Goal: Find specific page/section: Find specific page/section

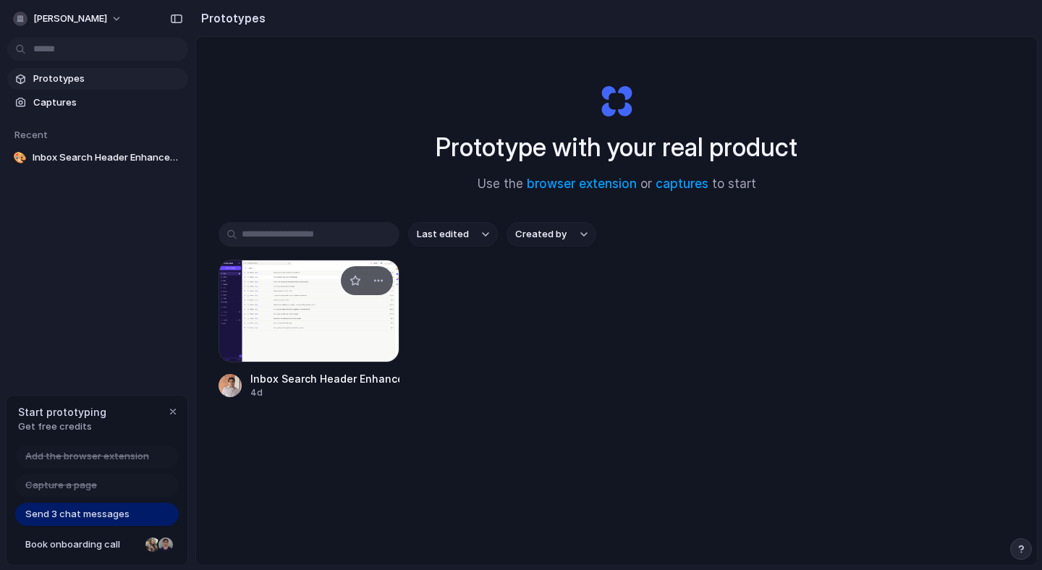
click at [287, 317] on div at bounding box center [309, 311] width 181 height 103
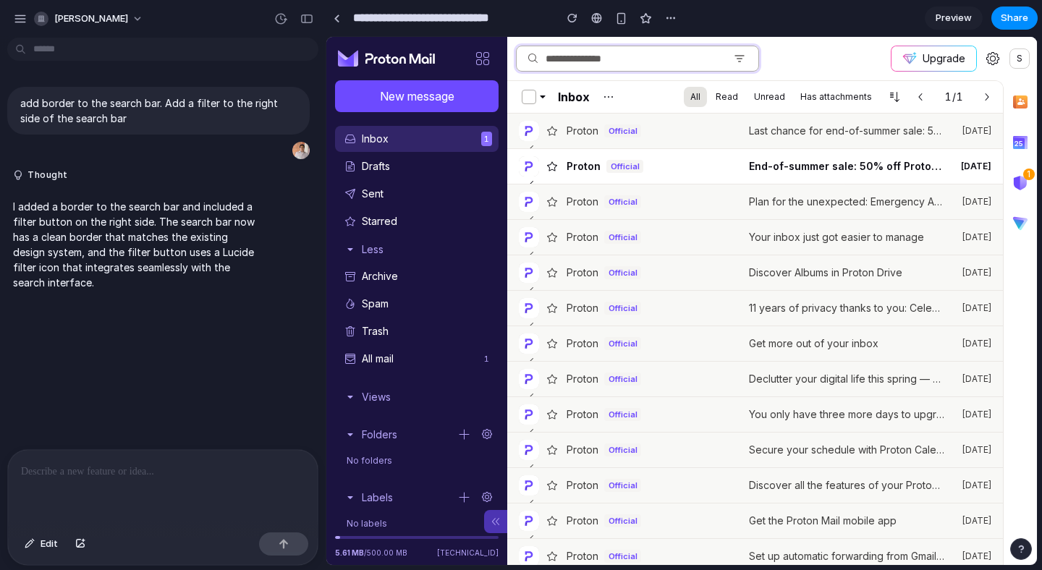
click at [688, 54] on input at bounding box center [634, 58] width 186 height 25
click at [743, 64] on icon "Filter messages" at bounding box center [740, 59] width 12 height 12
click at [741, 56] on icon "Filter messages" at bounding box center [740, 56] width 9 height 0
click at [602, 58] on input at bounding box center [634, 58] width 186 height 25
click at [110, 478] on p at bounding box center [163, 471] width 284 height 17
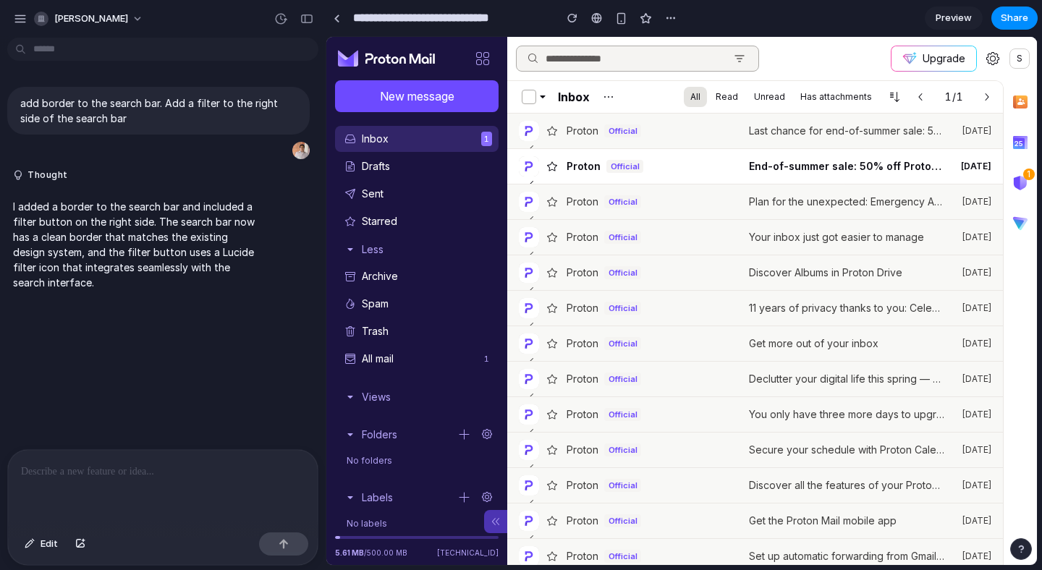
click at [426, 114] on div "New message" at bounding box center [416, 99] width 181 height 38
click at [422, 96] on button "New message" at bounding box center [417, 96] width 164 height 32
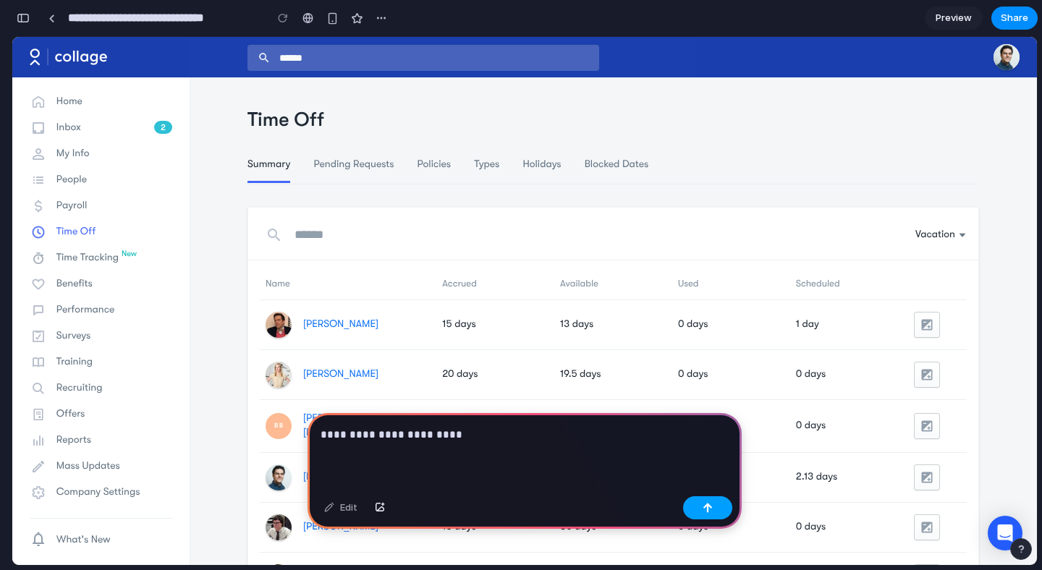
click at [707, 505] on div "button" at bounding box center [708, 508] width 10 height 10
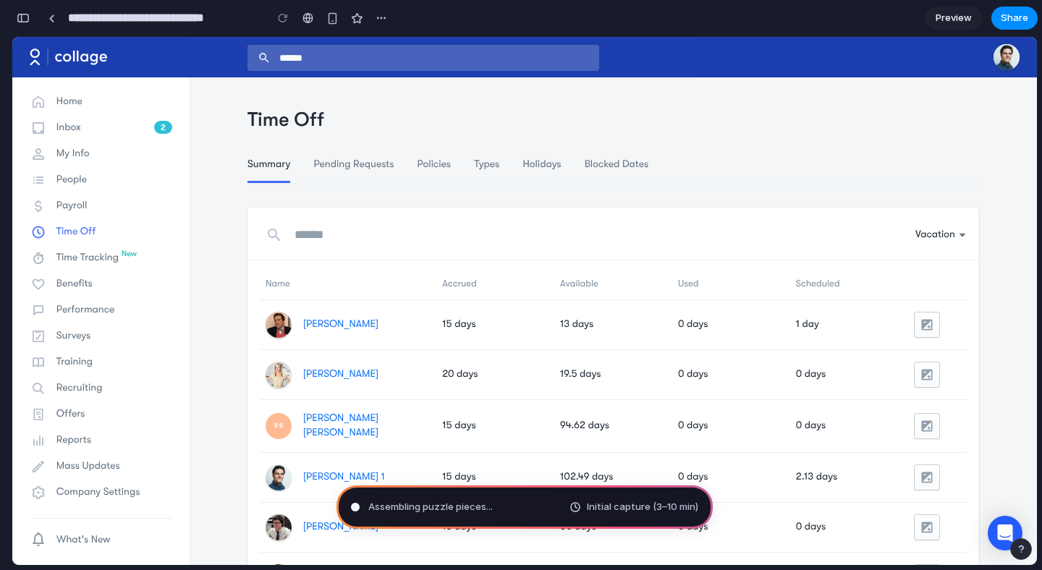
click at [673, 510] on span "Initial capture (3–10 min)" at bounding box center [642, 507] width 111 height 14
click at [399, 502] on span "Assembling puzzle pieces ..." at bounding box center [430, 507] width 125 height 14
click at [381, 14] on div "button" at bounding box center [382, 18] width 12 height 12
click at [381, 14] on div "Duplicate Delete" at bounding box center [521, 285] width 1042 height 570
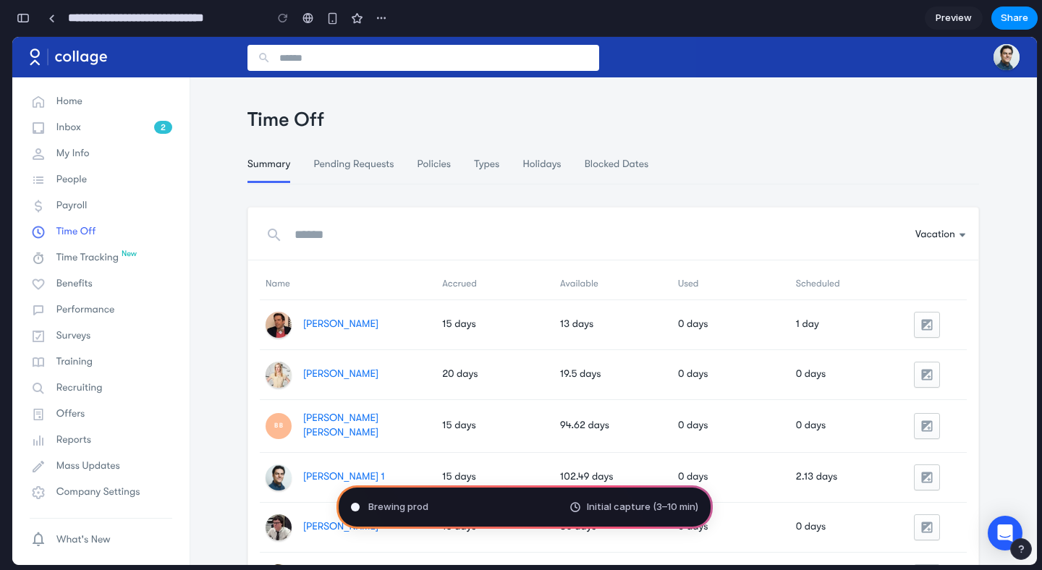
click at [301, 63] on input "search" at bounding box center [424, 58] width 352 height 26
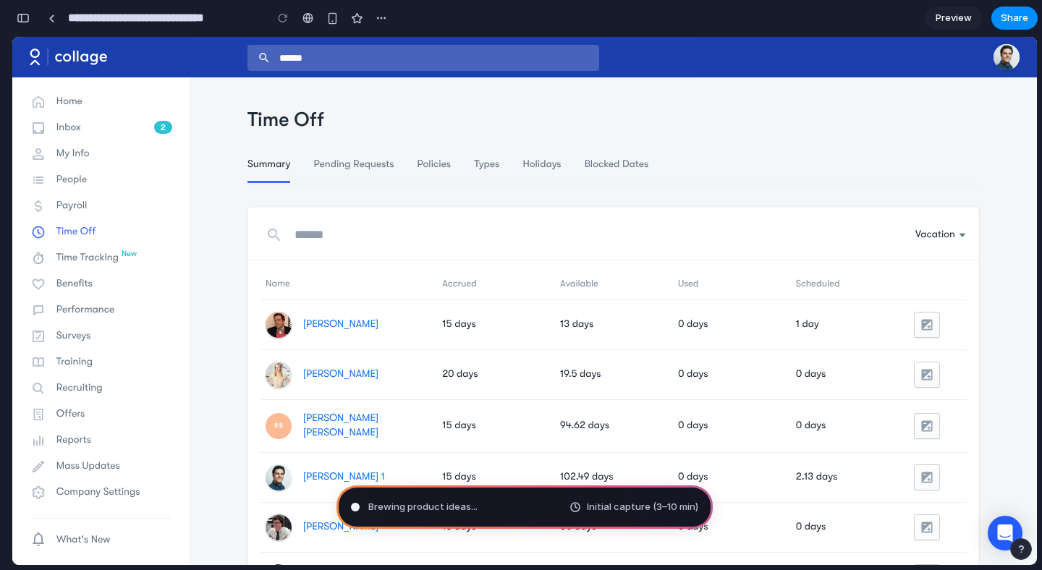
click at [340, 171] on li "Pending Requests" at bounding box center [353, 165] width 80 height 14
click at [345, 163] on span "Pending Requests" at bounding box center [353, 165] width 80 height 12
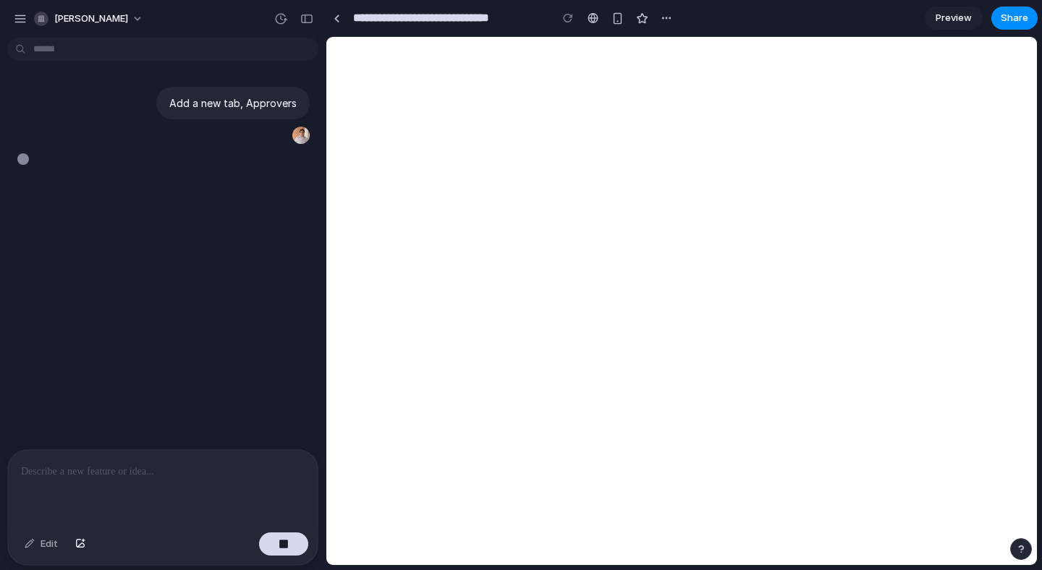
type input "**********"
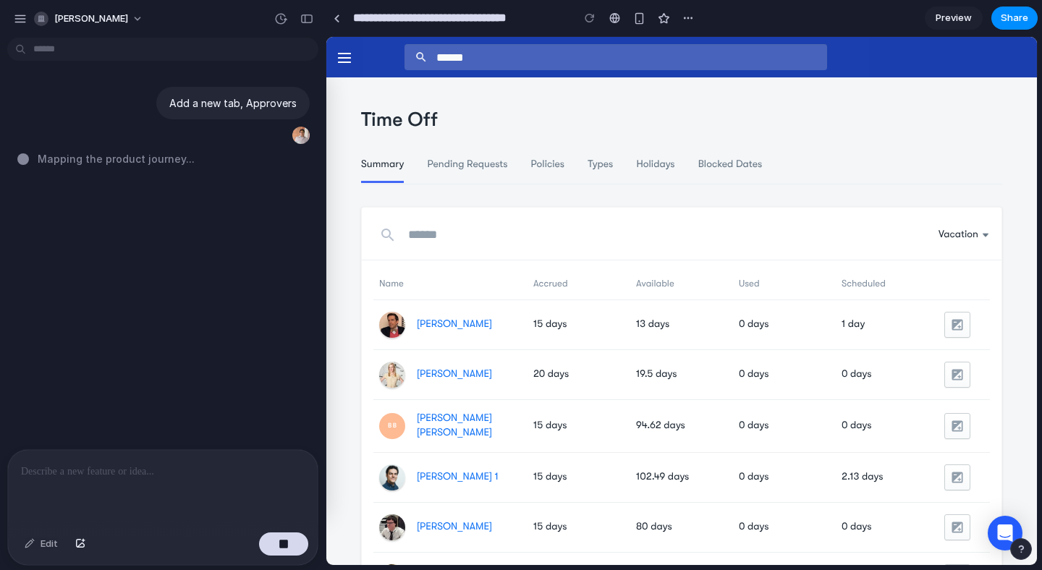
click at [956, 20] on span "Preview" at bounding box center [954, 18] width 36 height 14
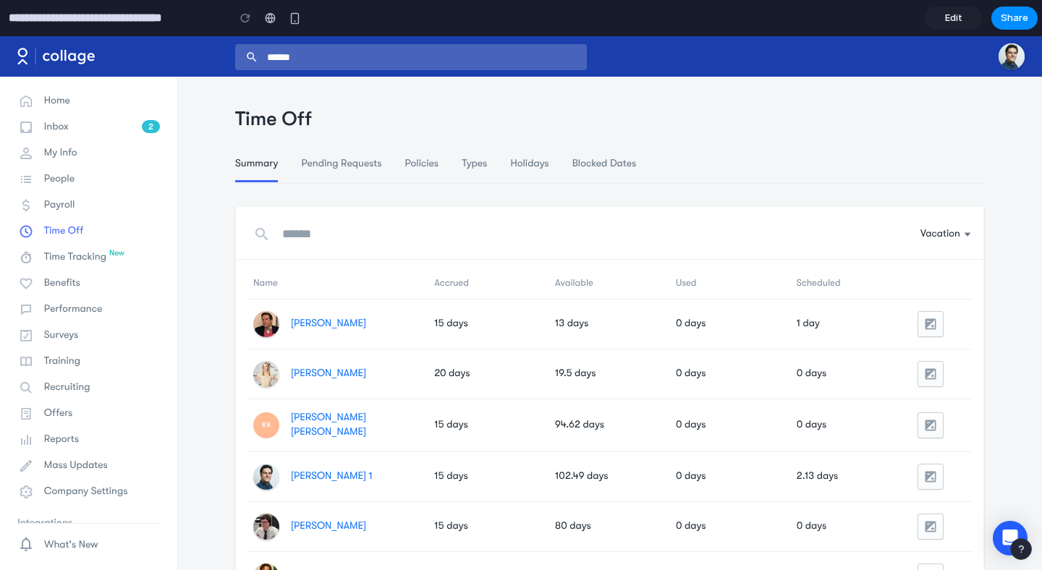
click at [946, 20] on span "Edit" at bounding box center [953, 18] width 17 height 14
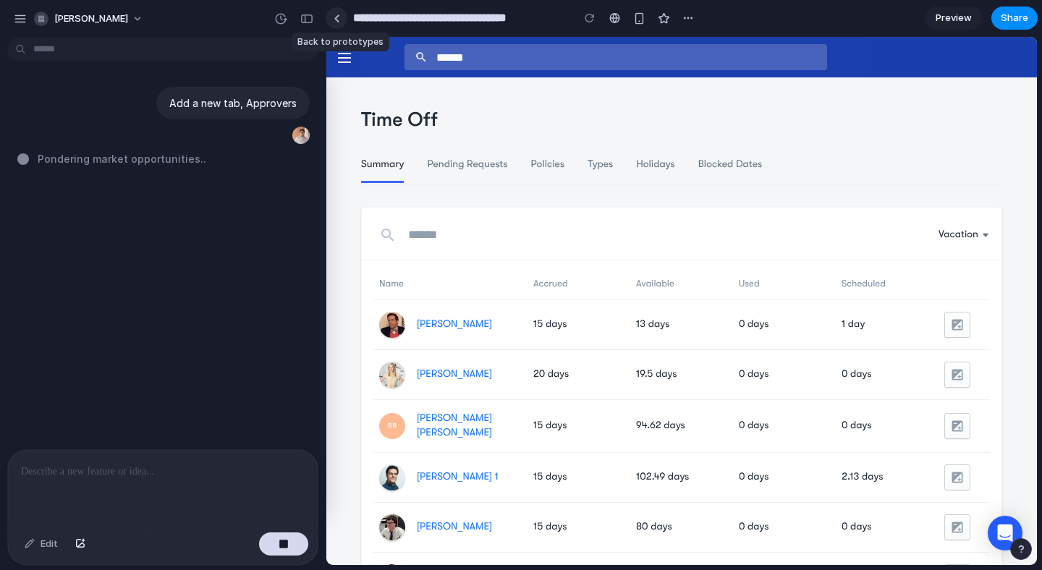
click at [341, 22] on link at bounding box center [337, 18] width 22 height 22
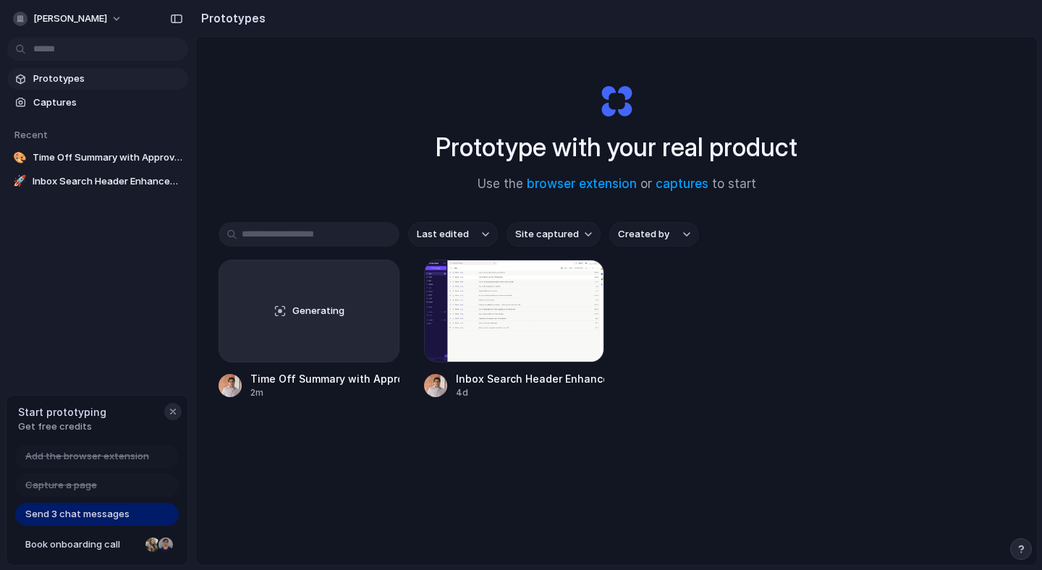
click at [171, 406] on div "button" at bounding box center [173, 412] width 12 height 12
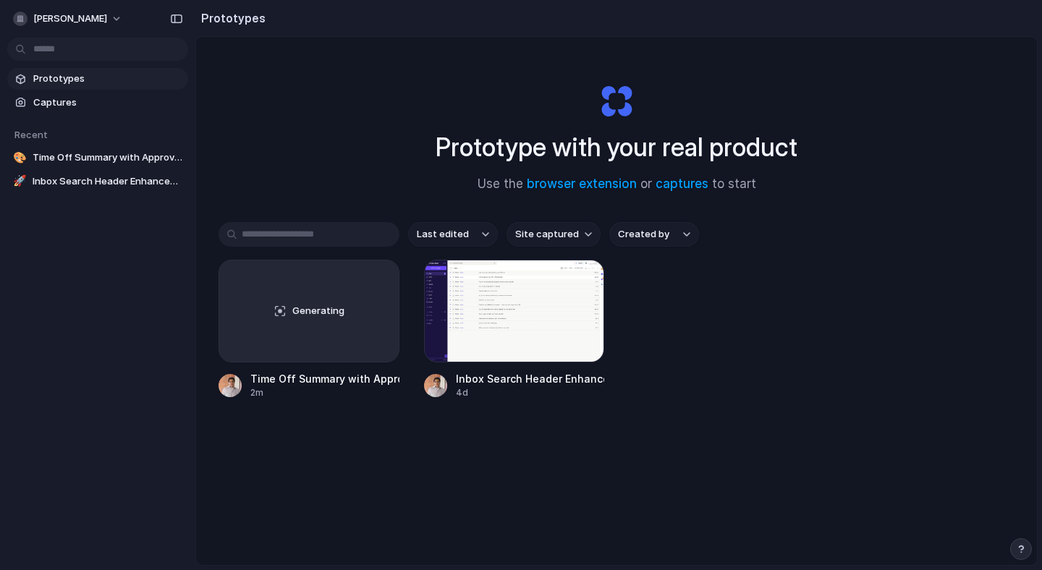
click at [96, 85] on span "Prototypes" at bounding box center [107, 79] width 149 height 14
click at [96, 107] on span "Captures" at bounding box center [107, 103] width 149 height 14
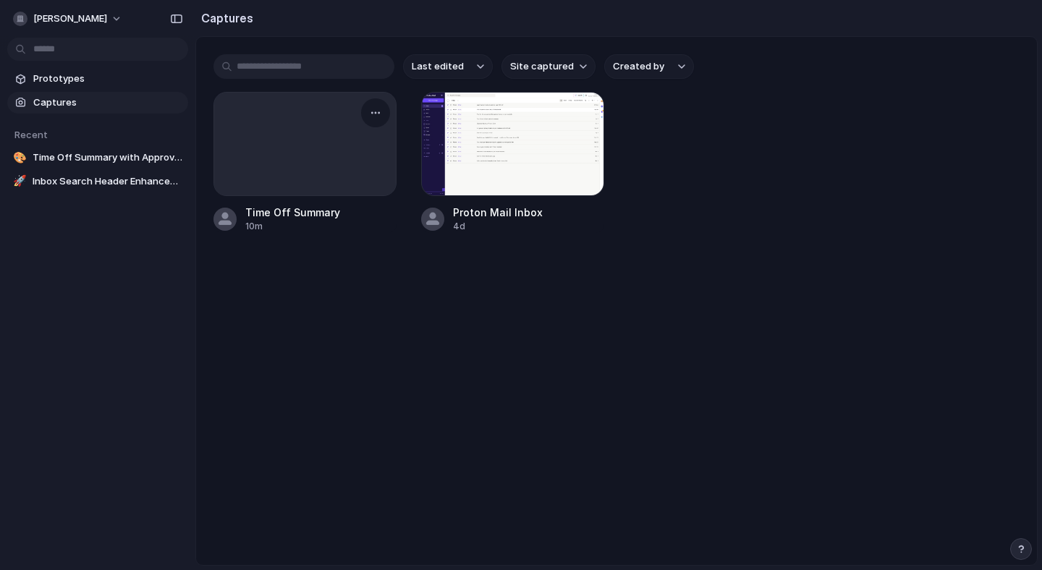
click at [306, 161] on div at bounding box center [305, 144] width 182 height 103
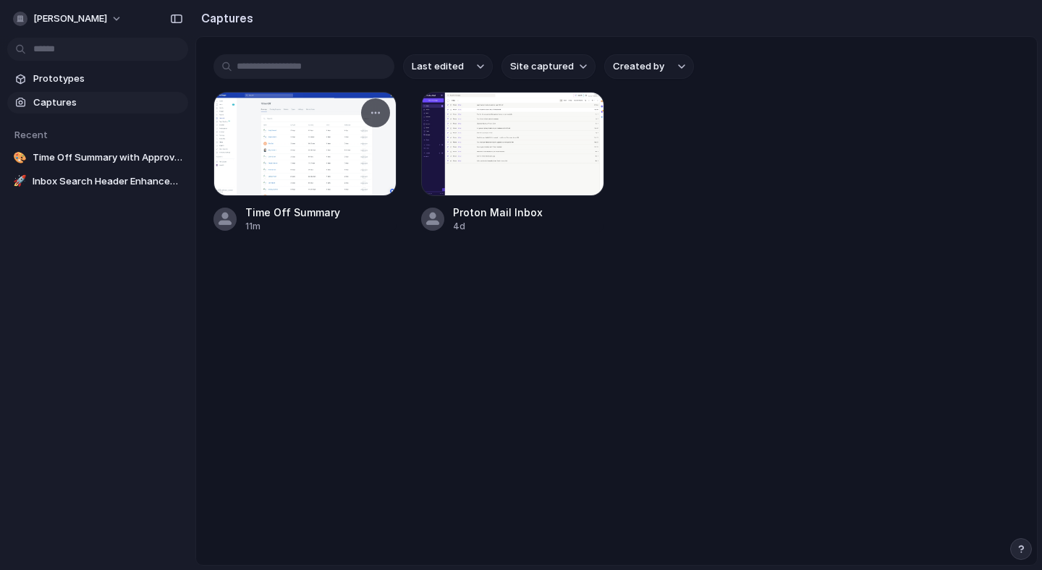
click at [274, 122] on div at bounding box center [305, 144] width 183 height 104
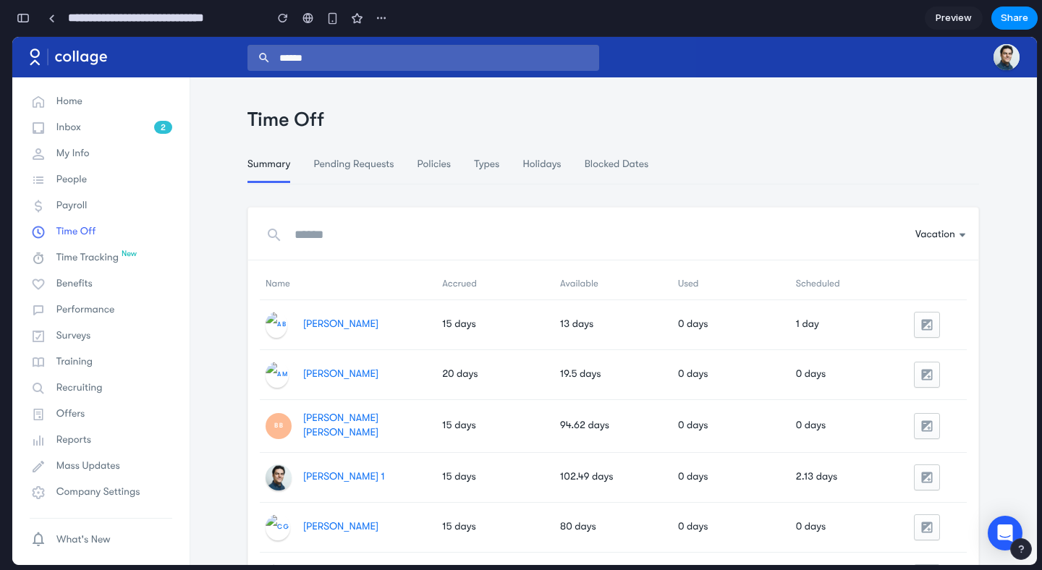
click at [563, 201] on div "Time Off Summary Pending Requests Policies Types Holidays Blocked Dates" at bounding box center [614, 145] width 732 height 124
click at [962, 14] on span "Preview" at bounding box center [954, 18] width 36 height 14
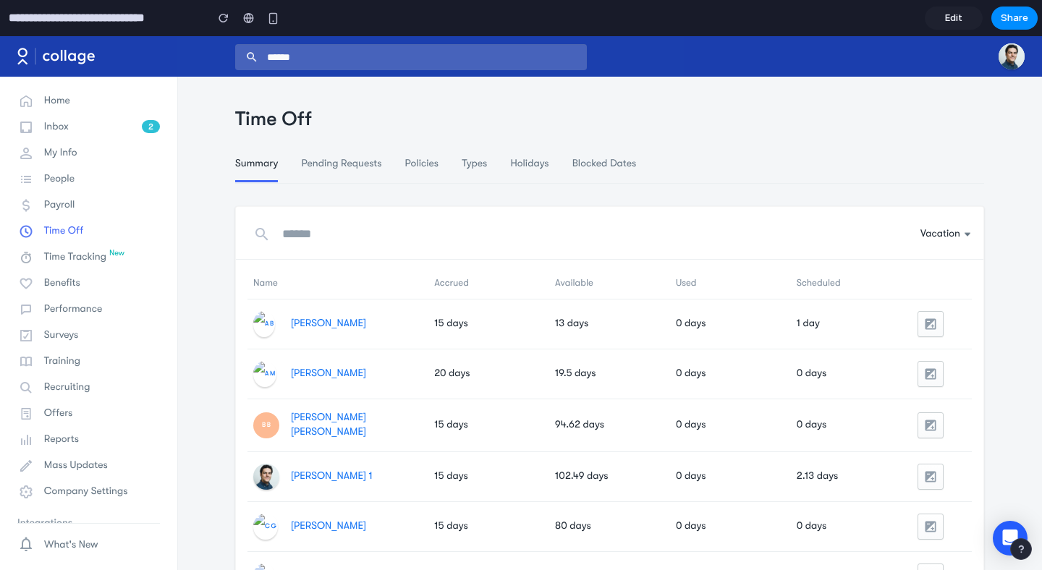
click at [313, 155] on div "Time Off" at bounding box center [609, 120] width 749 height 75
click at [316, 161] on span "Pending Requests" at bounding box center [341, 164] width 80 height 12
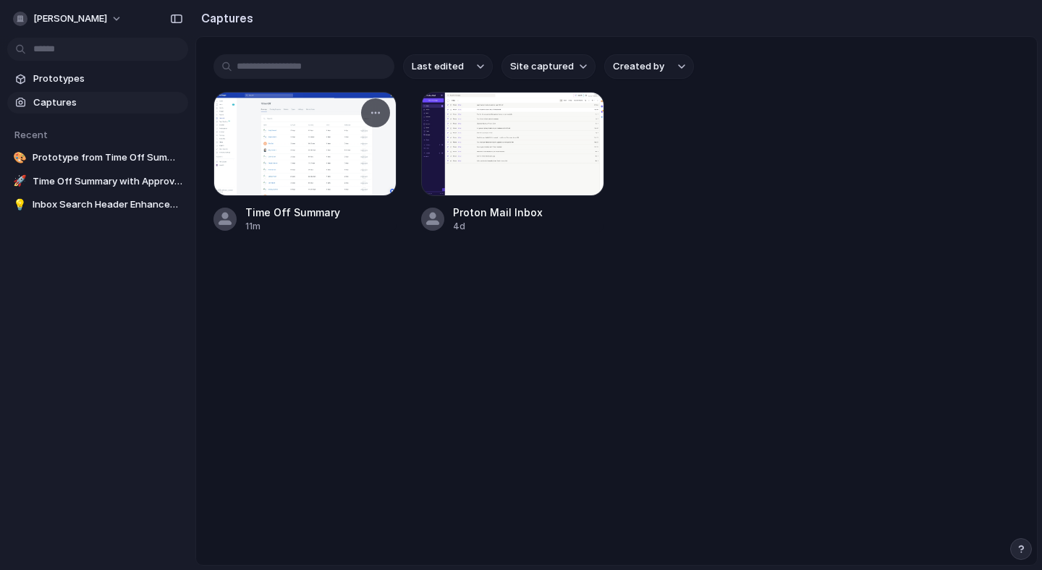
click at [357, 169] on div at bounding box center [305, 144] width 183 height 104
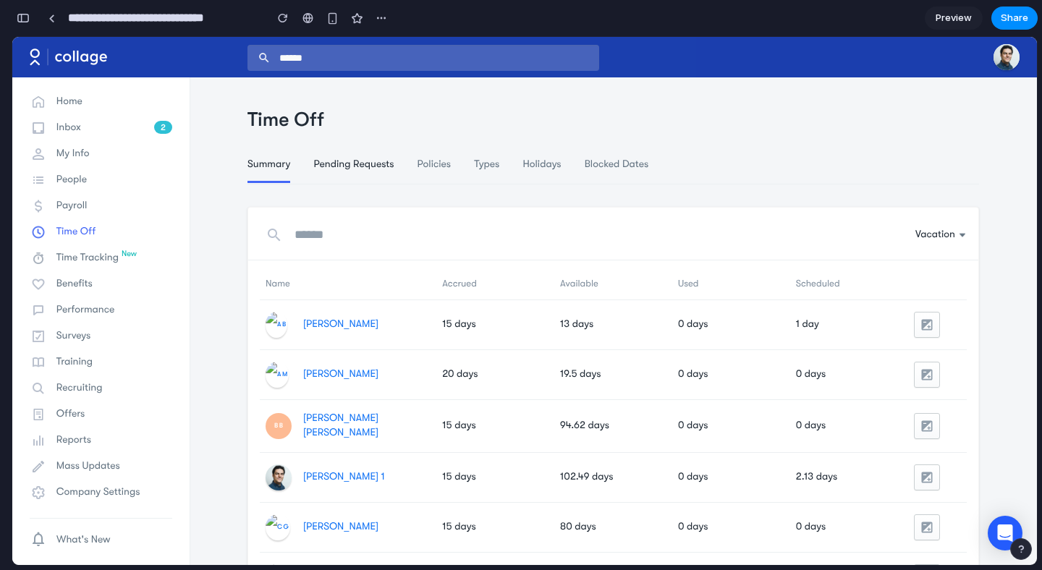
click at [357, 169] on span "Pending Requests" at bounding box center [353, 165] width 80 height 12
click at [448, 171] on li "Policies" at bounding box center [434, 165] width 34 height 14
click at [492, 167] on span "Types" at bounding box center [486, 165] width 25 height 12
click at [544, 163] on span "Holidays" at bounding box center [542, 165] width 38 height 12
click at [615, 163] on span "Blocked Dates" at bounding box center [617, 165] width 64 height 12
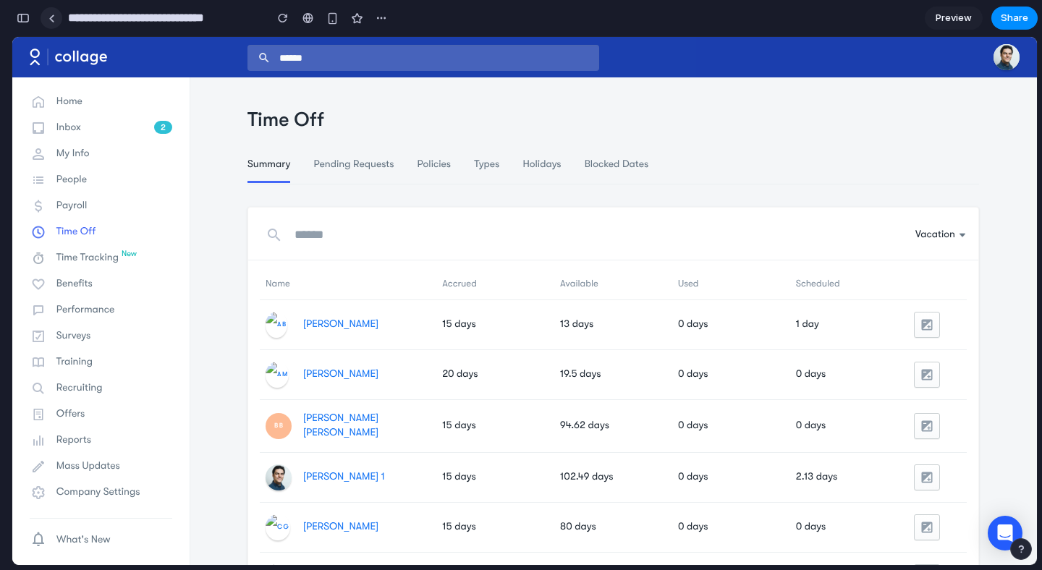
click at [46, 19] on link at bounding box center [52, 18] width 22 height 22
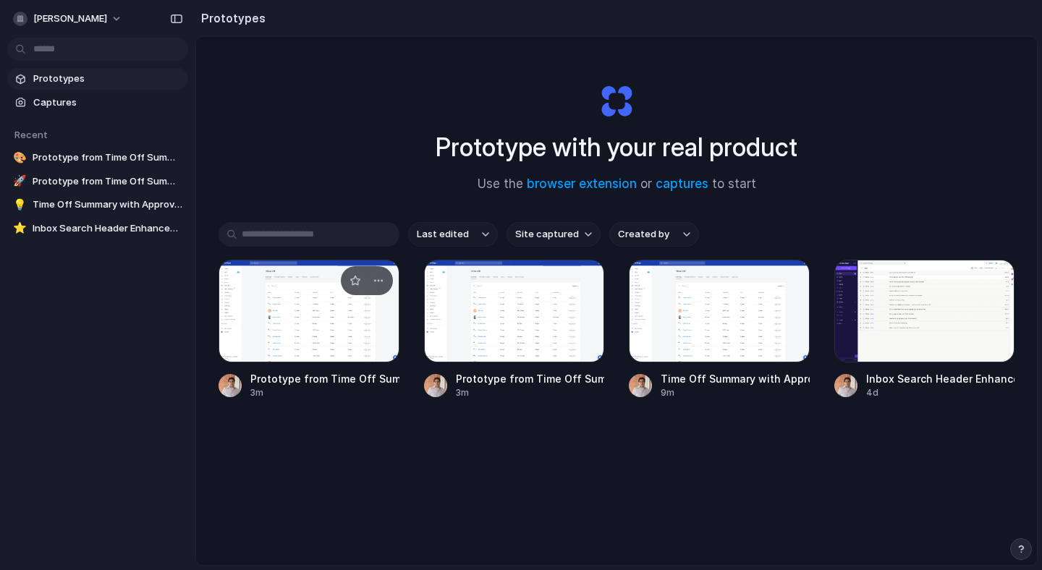
click at [266, 314] on div at bounding box center [309, 311] width 181 height 103
click at [47, 80] on span "Prototypes" at bounding box center [107, 79] width 149 height 14
click at [71, 72] on span "Prototypes" at bounding box center [107, 79] width 149 height 14
click at [693, 311] on div at bounding box center [719, 311] width 181 height 103
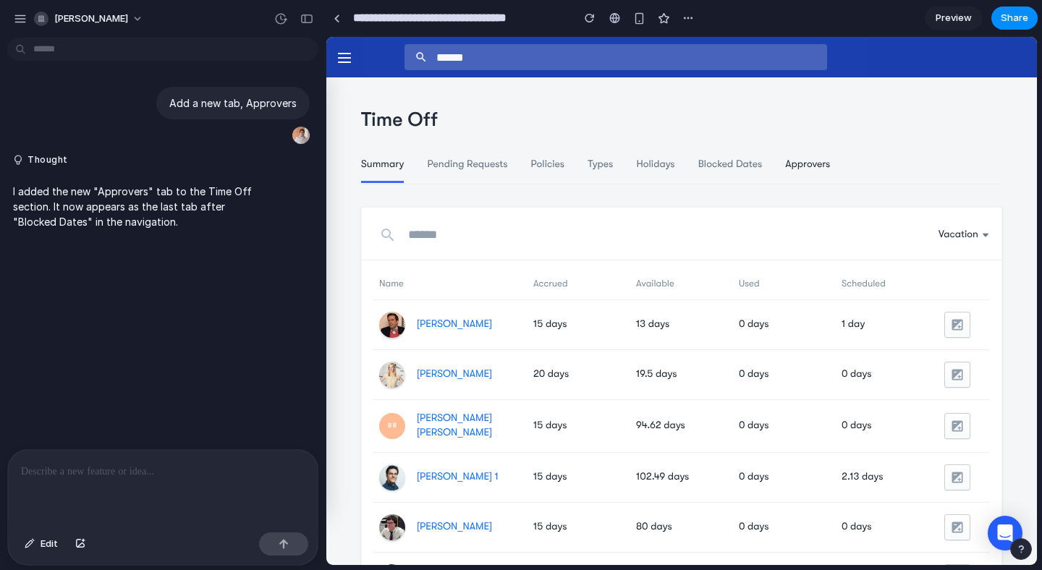
click at [789, 164] on span "Approvers" at bounding box center [807, 165] width 45 height 12
click at [1014, 19] on span "Share" at bounding box center [1015, 18] width 28 height 14
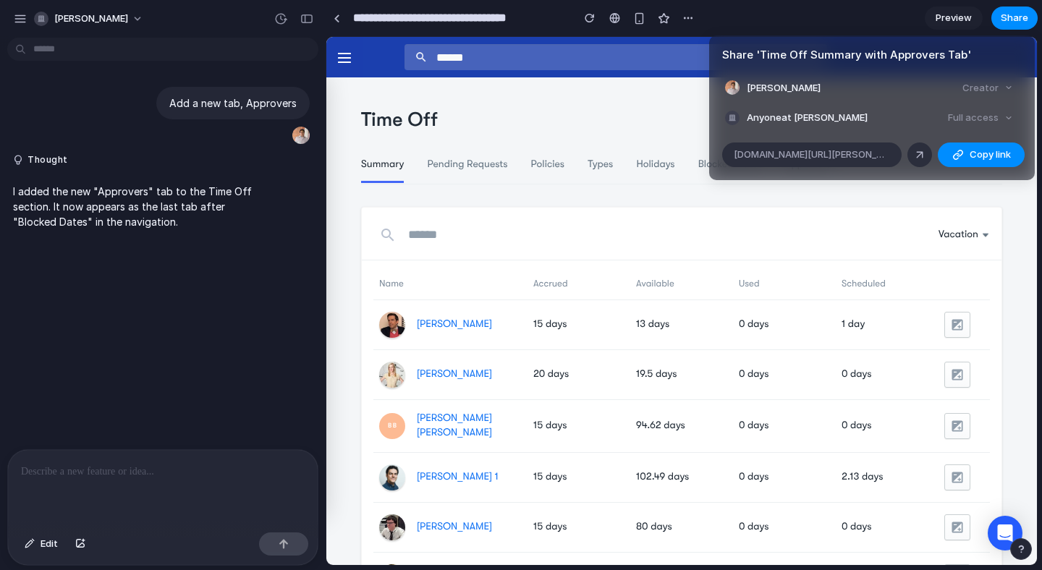
click at [919, 258] on div "Share ' Time Off Summary with Approvers Tab ' [PERSON_NAME] Creator Anyone at […" at bounding box center [521, 285] width 1042 height 570
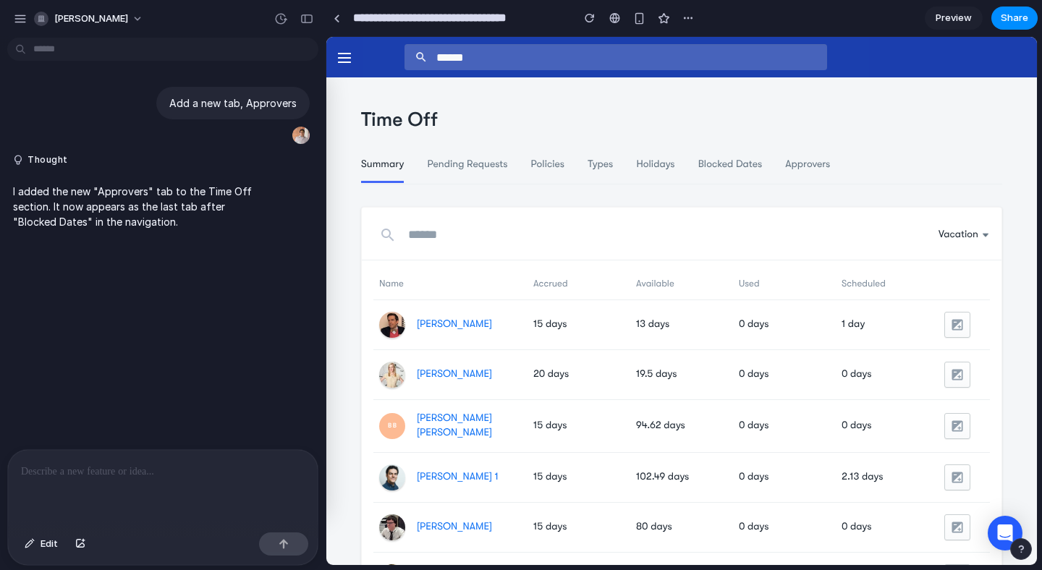
click at [125, 53] on body "**********" at bounding box center [521, 285] width 1042 height 570
click at [14, 19] on div "button" at bounding box center [20, 18] width 13 height 13
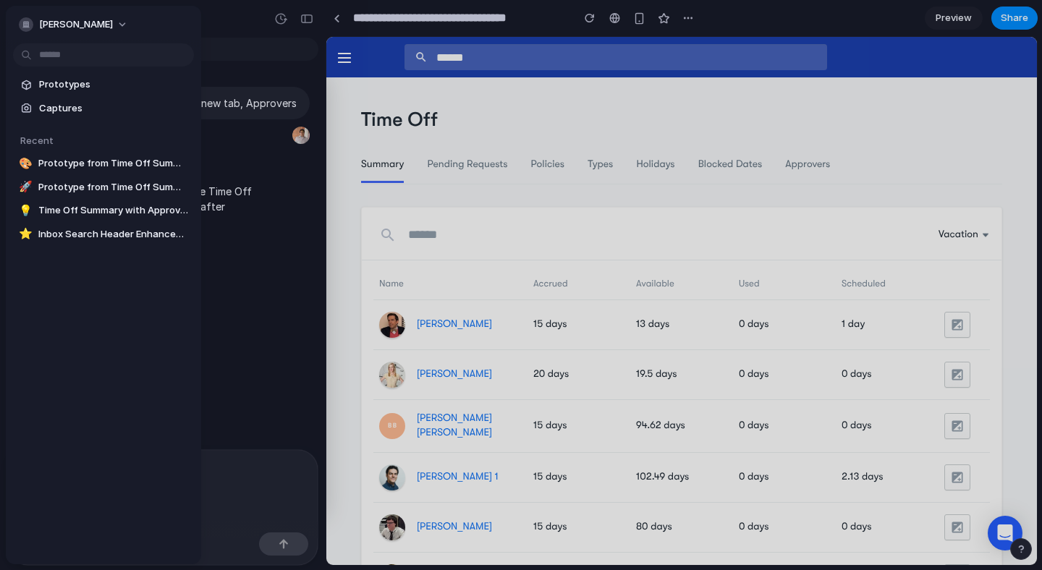
click at [14, 19] on div "[PERSON_NAME]" at bounding box center [103, 23] width 195 height 35
click at [819, 164] on div at bounding box center [521, 285] width 1042 height 570
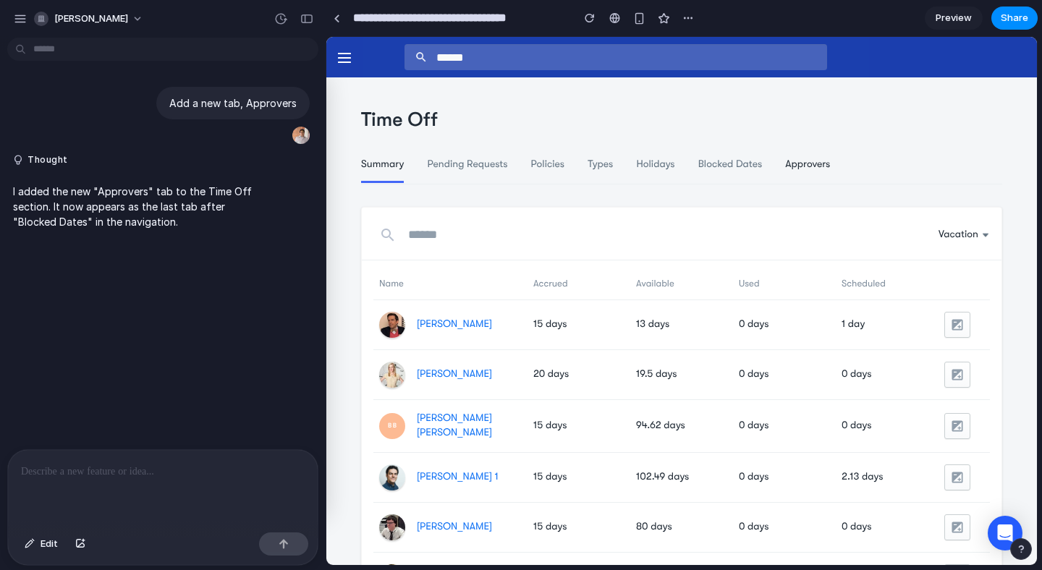
click at [810, 164] on span "Approvers" at bounding box center [807, 165] width 45 height 12
click at [105, 488] on div at bounding box center [163, 488] width 310 height 77
click at [39, 543] on button "Edit" at bounding box center [41, 544] width 48 height 23
click at [41, 545] on span "Edit" at bounding box center [49, 544] width 17 height 14
click at [196, 468] on p at bounding box center [163, 471] width 284 height 17
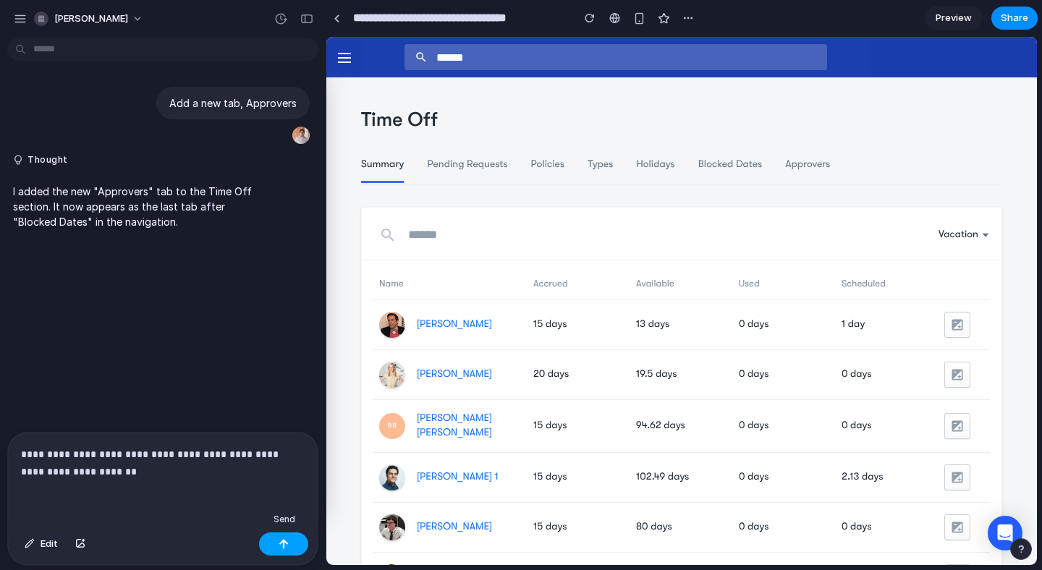
click at [277, 543] on button "button" at bounding box center [283, 544] width 49 height 23
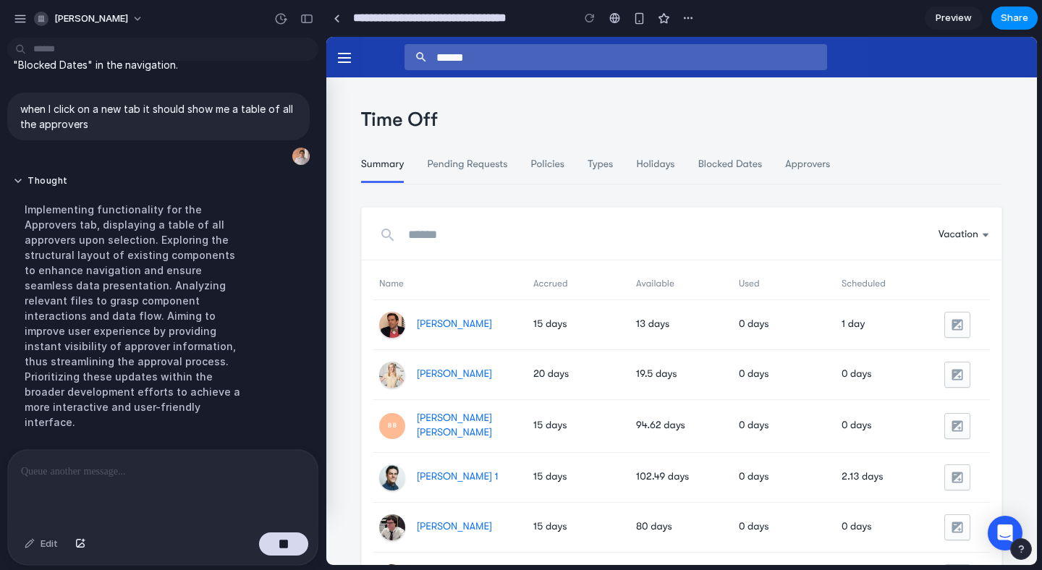
scroll to position [163, 0]
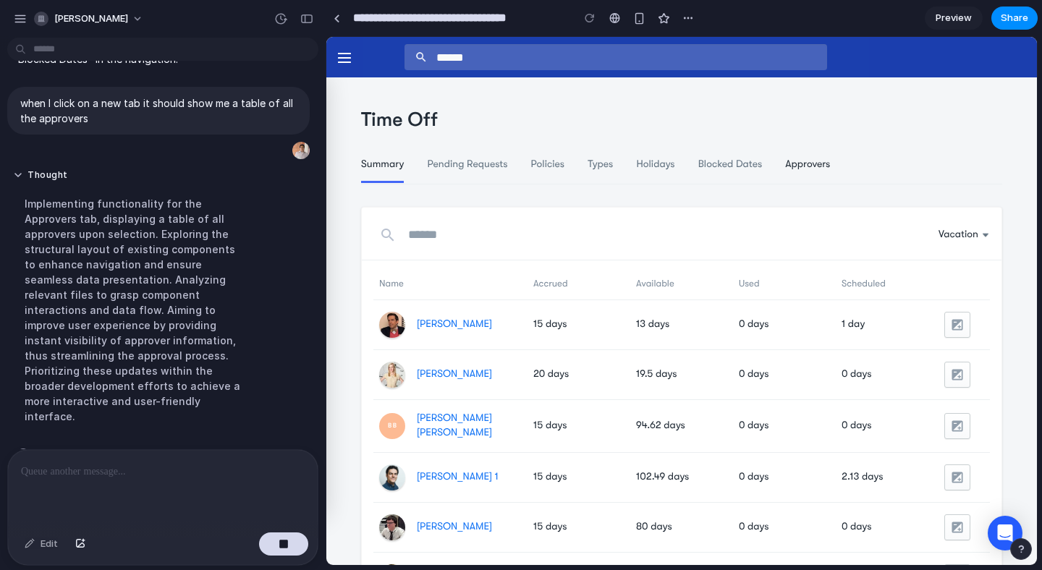
click at [824, 164] on span "Approvers" at bounding box center [807, 165] width 45 height 12
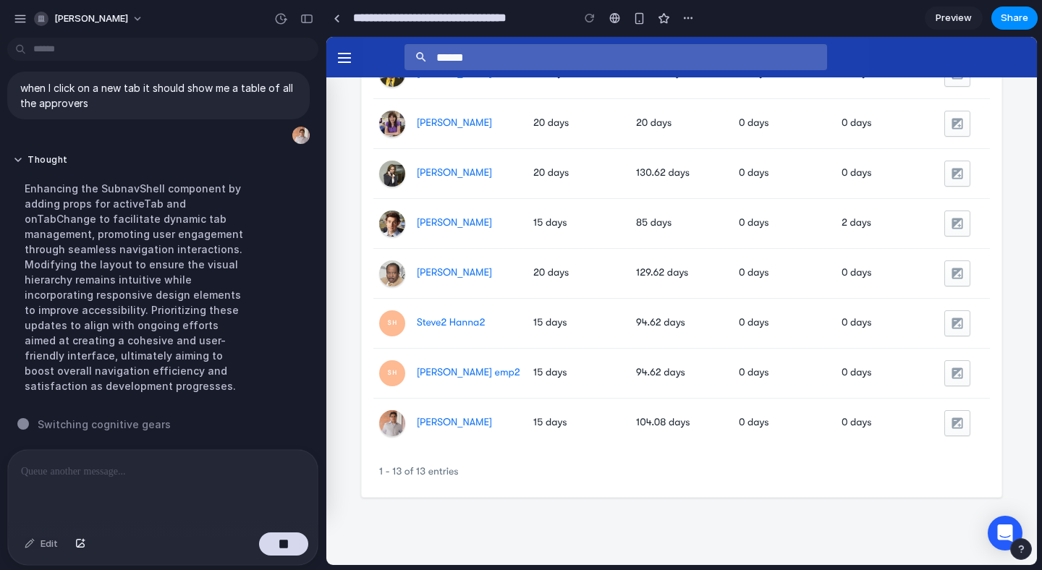
scroll to position [0, 0]
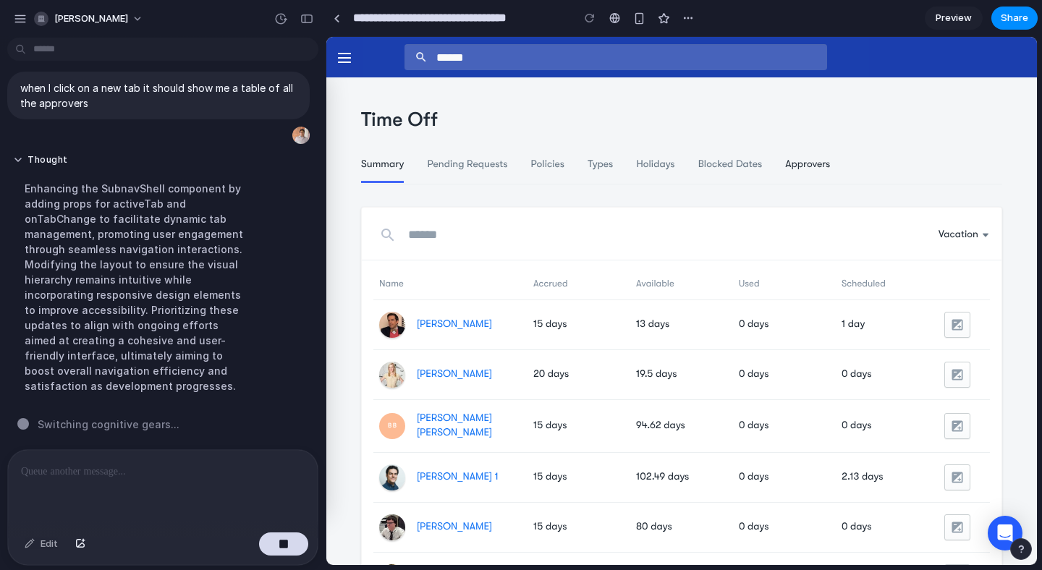
click at [809, 165] on span "Approvers" at bounding box center [807, 165] width 45 height 12
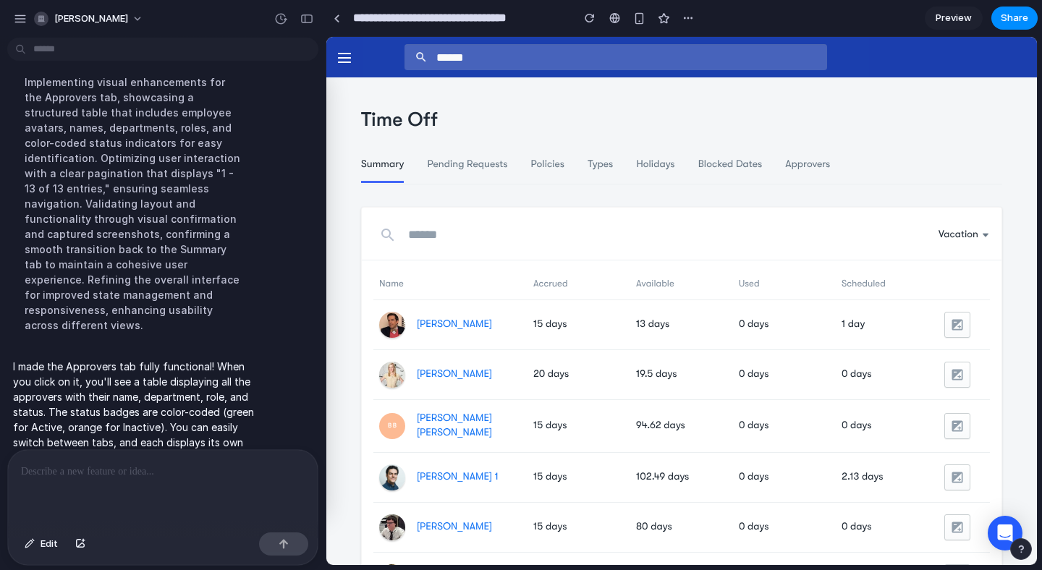
click at [820, 174] on ul "Summary Pending Requests Policies Types Holidays Blocked Dates Approvers" at bounding box center [681, 171] width 641 height 26
click at [818, 168] on span "Approvers" at bounding box center [807, 165] width 45 height 12
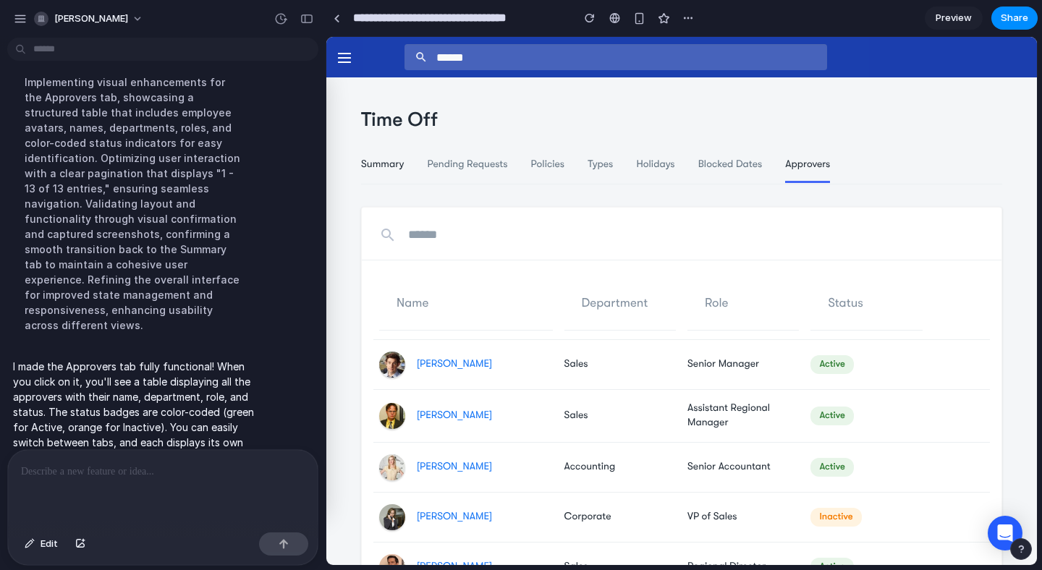
click at [390, 161] on span "Summary" at bounding box center [382, 165] width 43 height 12
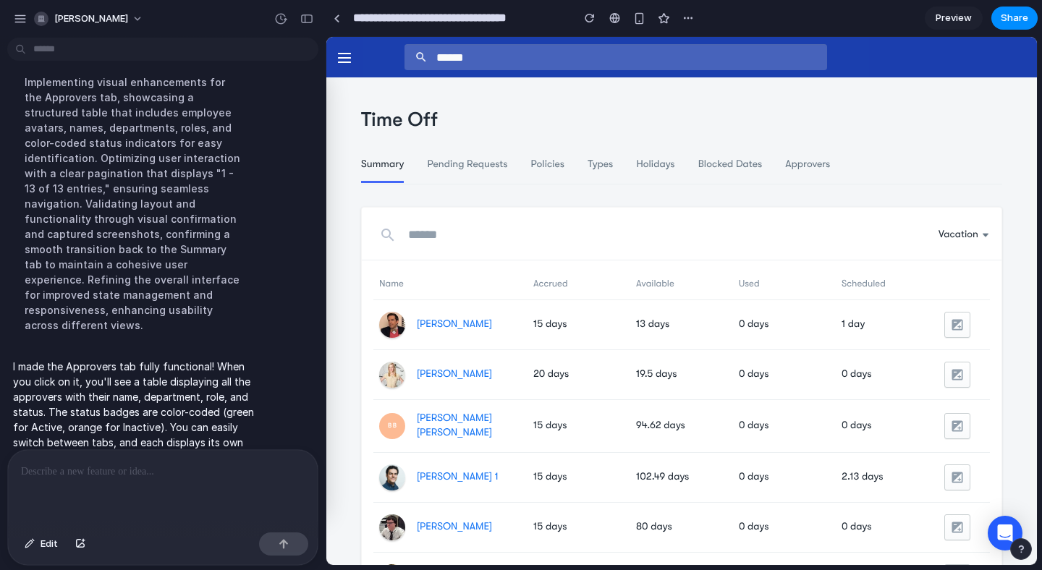
click at [801, 156] on div "Time Off" at bounding box center [681, 120] width 641 height 75
click at [801, 163] on span "Approvers" at bounding box center [807, 165] width 45 height 12
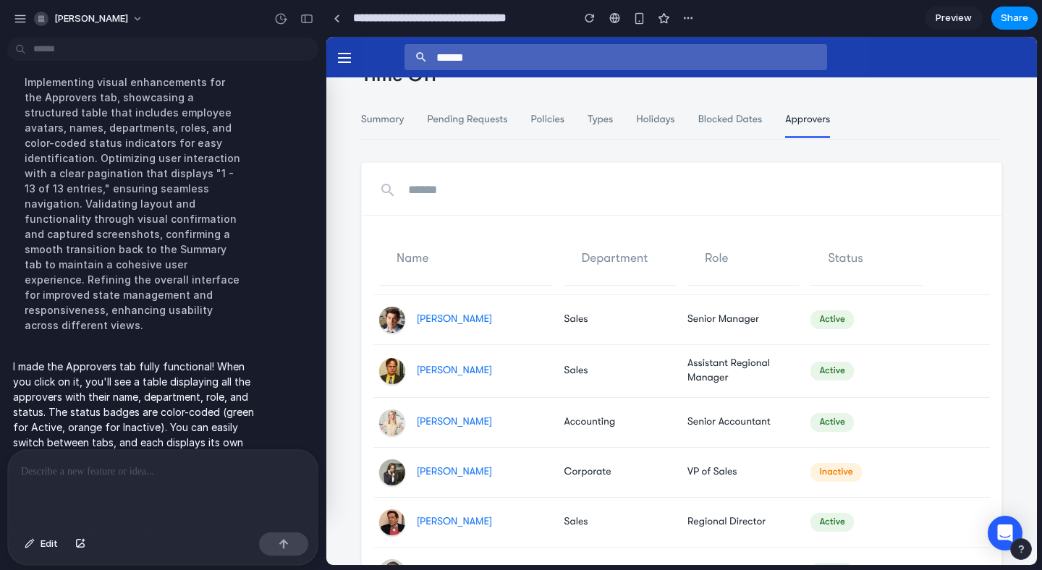
scroll to position [57, 0]
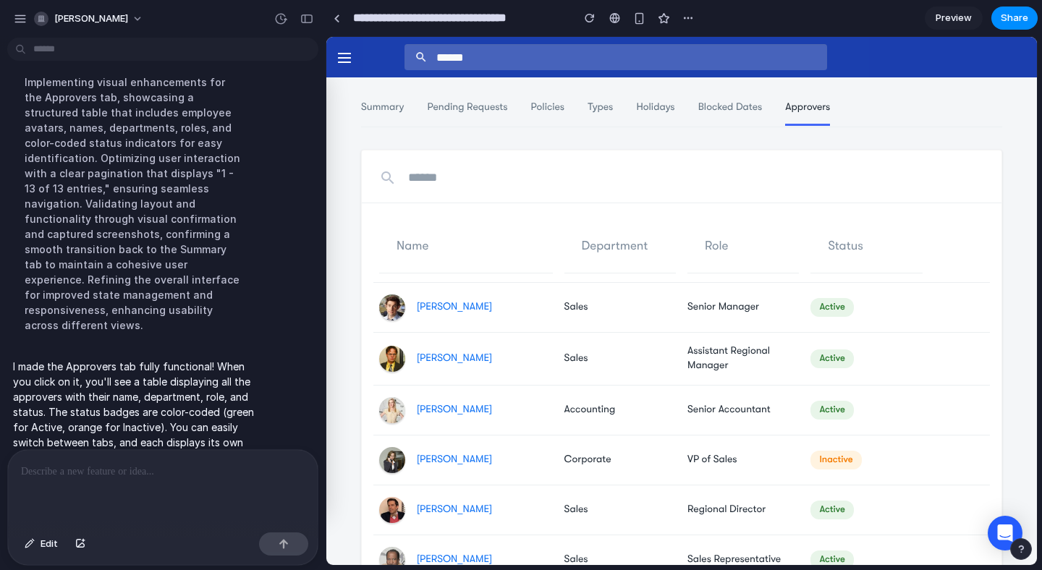
click at [421, 250] on div "Name" at bounding box center [466, 247] width 174 height 53
click at [593, 250] on div "Department" at bounding box center [620, 247] width 111 height 53
click at [708, 253] on div "Role" at bounding box center [743, 247] width 111 height 53
click at [852, 249] on div "Status" at bounding box center [866, 247] width 111 height 53
click at [353, 104] on div "Time Off Summary Pending Requests Policies Types Holidays Blocked Dates Approve…" at bounding box center [681, 88] width 711 height 124
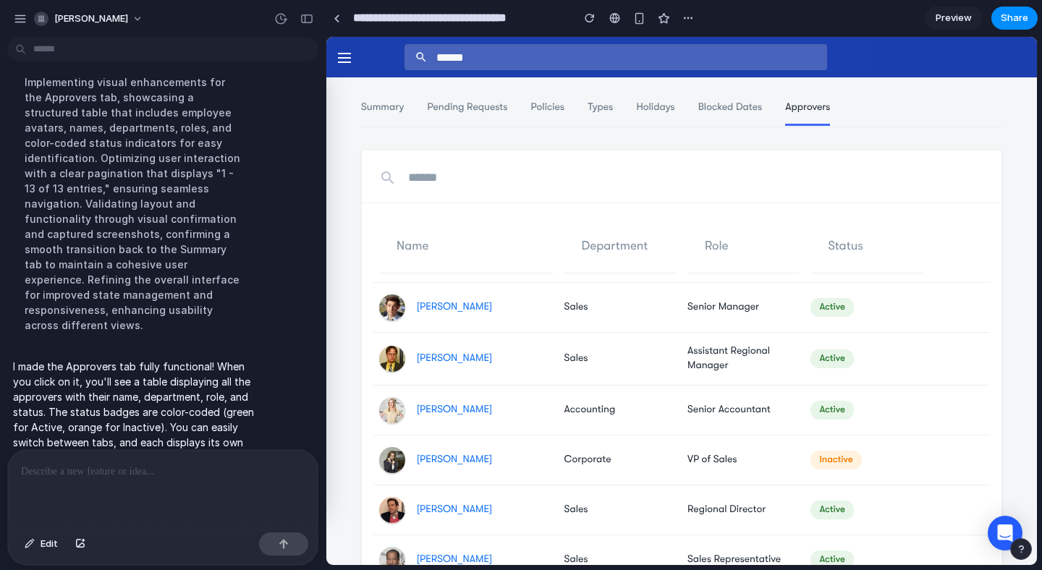
click at [361, 106] on div "Time Off Summary Pending Requests Policies Types Holidays Blocked Dates Approve…" at bounding box center [681, 88] width 711 height 124
click at [379, 106] on span "Summary" at bounding box center [382, 107] width 43 height 12
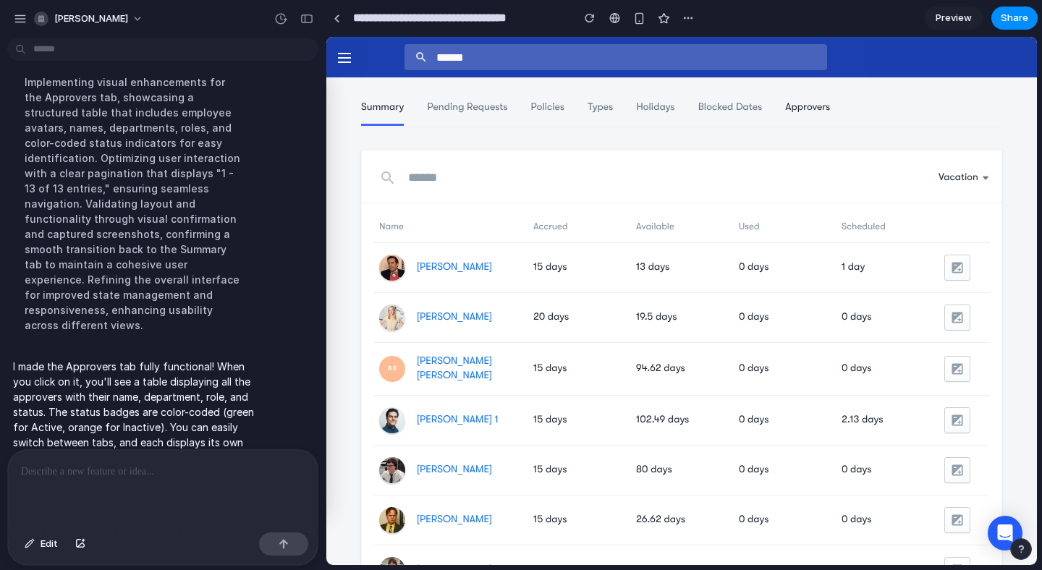
click at [820, 109] on span "Approvers" at bounding box center [807, 107] width 45 height 12
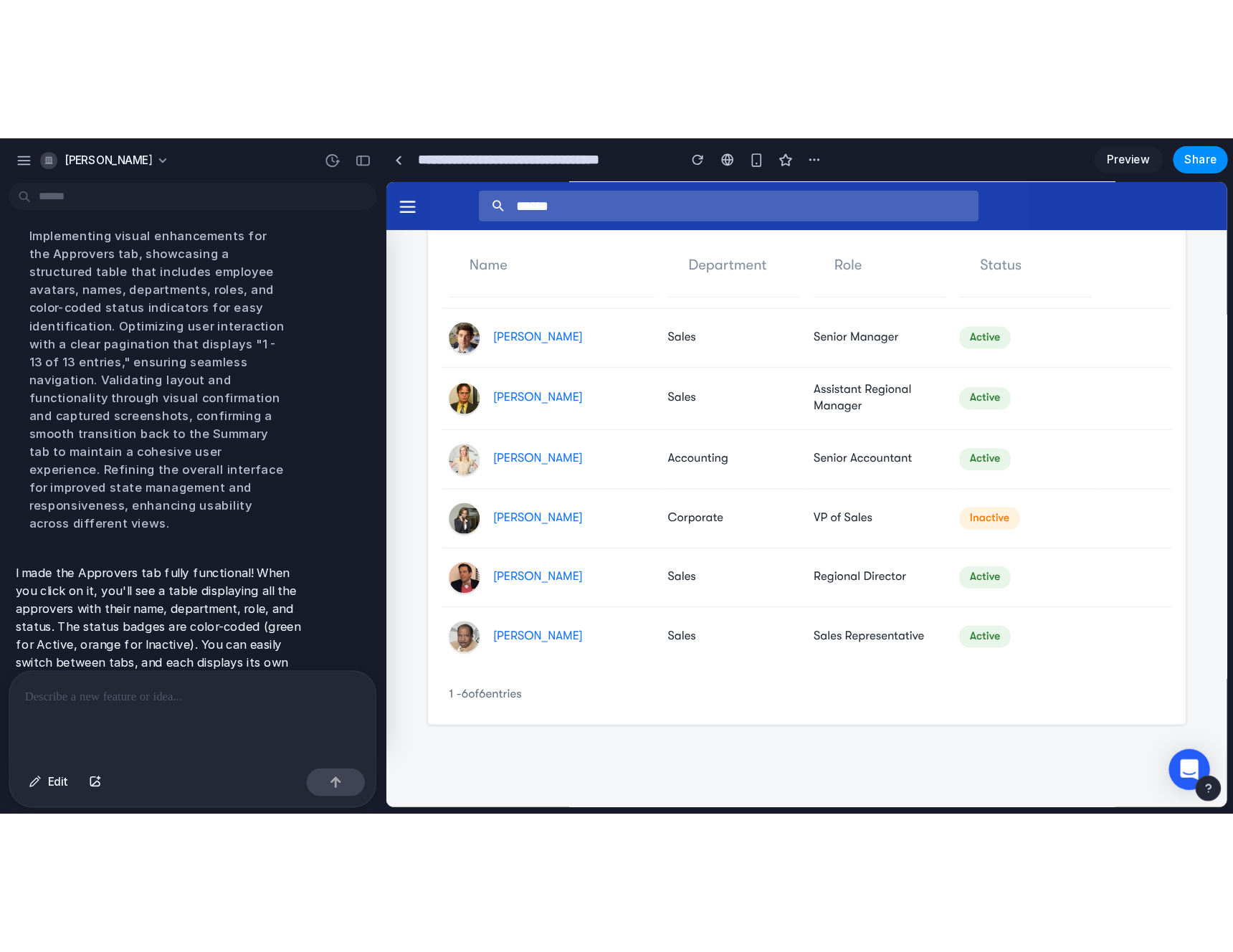
scroll to position [0, 0]
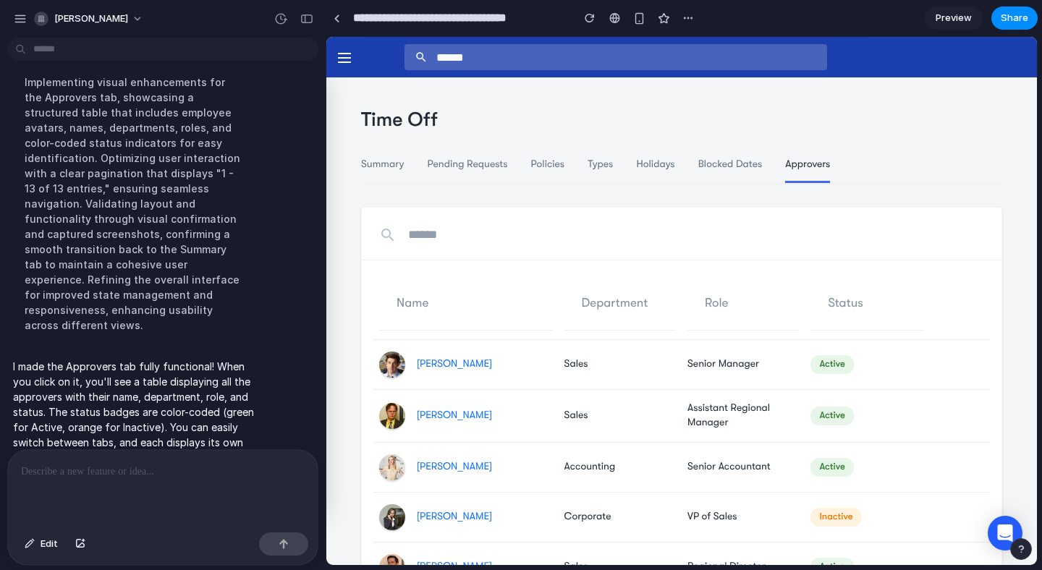
click at [389, 158] on li "Summary" at bounding box center [382, 165] width 43 height 14
click at [387, 166] on span "Summary" at bounding box center [382, 165] width 43 height 12
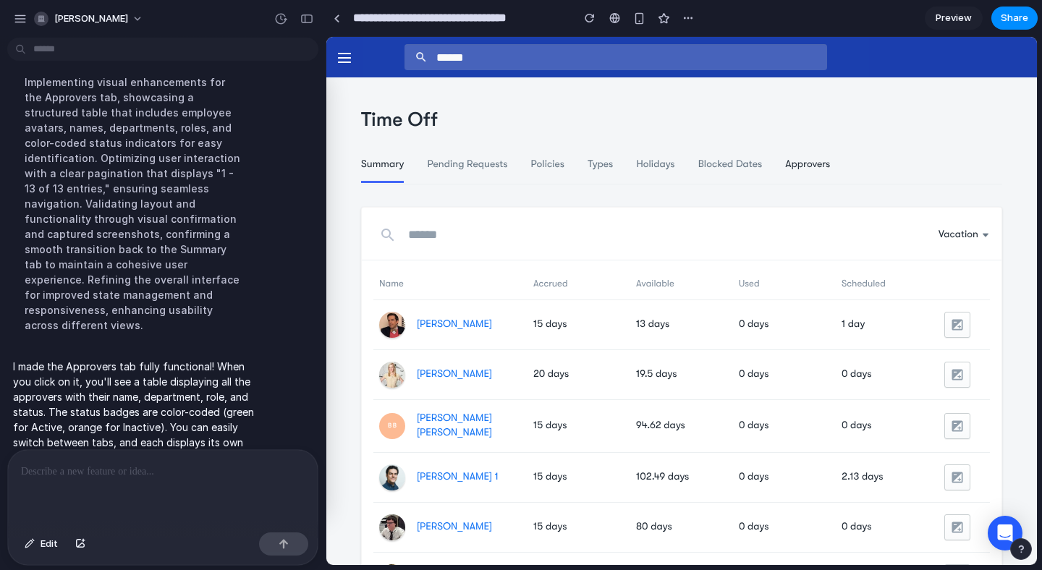
click at [808, 169] on span "Approvers" at bounding box center [807, 165] width 45 height 12
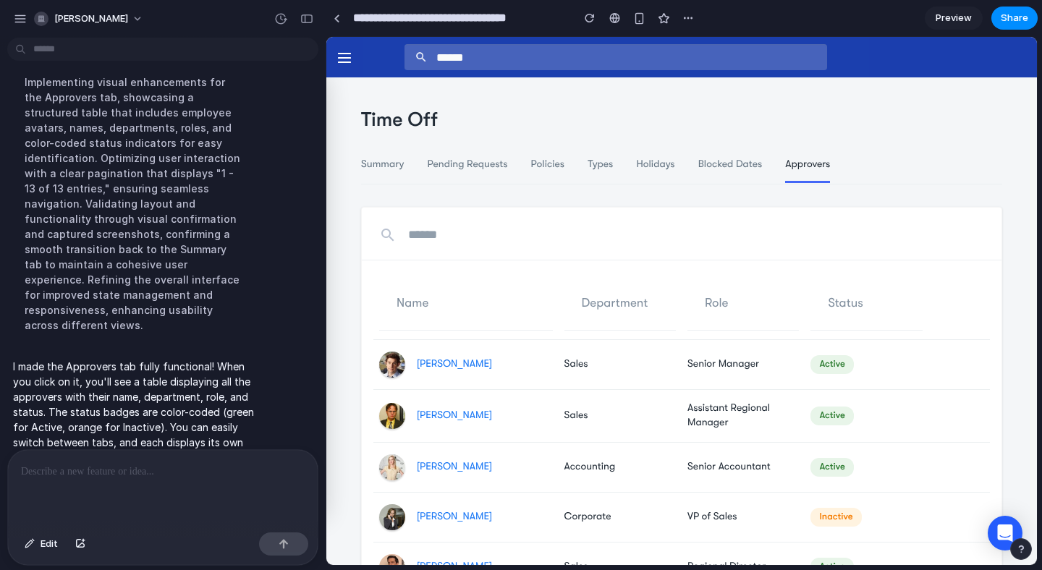
click at [342, 60] on label at bounding box center [344, 57] width 36 height 41
click at [397, 166] on span "Summary" at bounding box center [382, 165] width 43 height 12
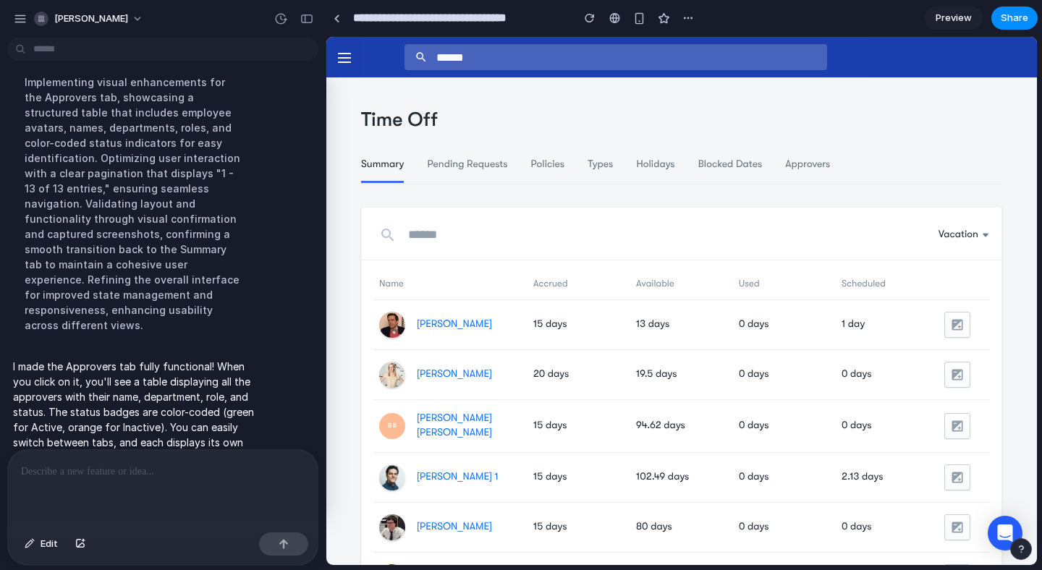
click at [829, 172] on li "Approvers" at bounding box center [807, 165] width 45 height 14
click at [814, 159] on span "Approvers" at bounding box center [807, 165] width 45 height 12
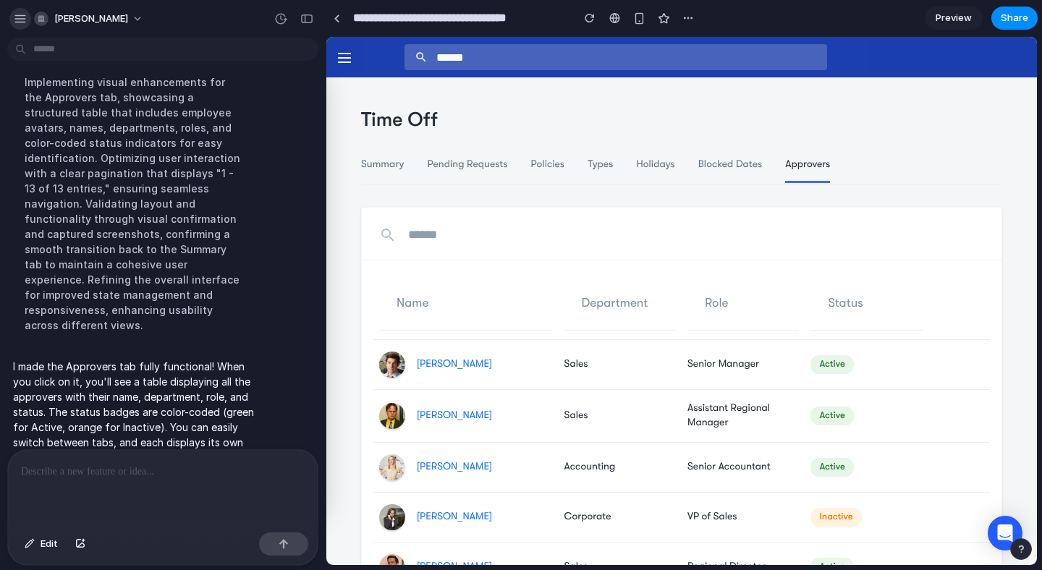
click at [14, 14] on div "button" at bounding box center [20, 18] width 13 height 13
click at [924, 20] on section "**********" at bounding box center [682, 18] width 712 height 36
click at [954, 20] on span "Preview" at bounding box center [954, 18] width 36 height 14
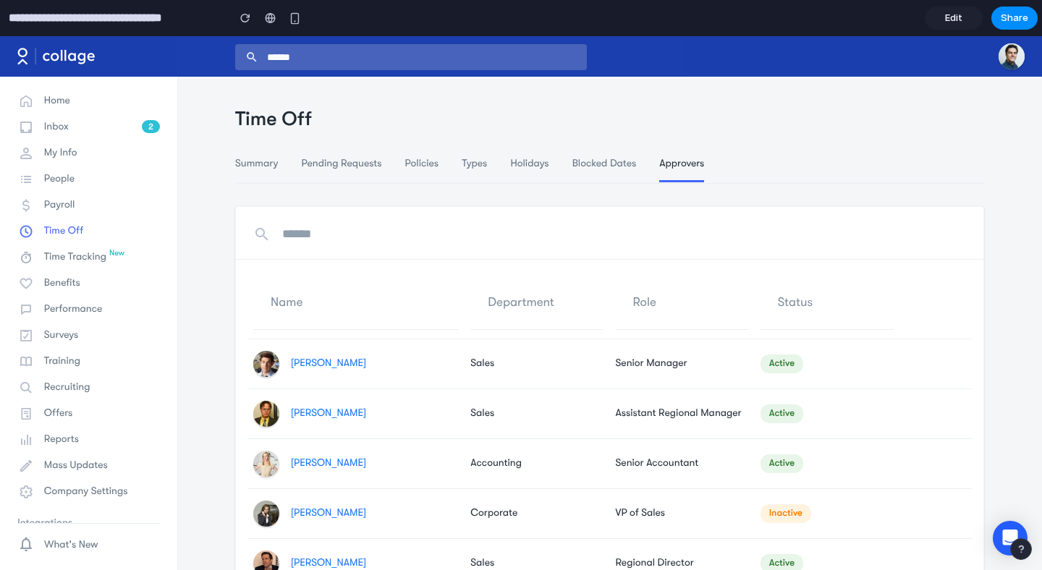
click at [250, 169] on li "Summary" at bounding box center [256, 164] width 43 height 14
click at [245, 154] on div "Time Off" at bounding box center [609, 120] width 749 height 75
click at [245, 158] on span "Summary" at bounding box center [256, 164] width 43 height 12
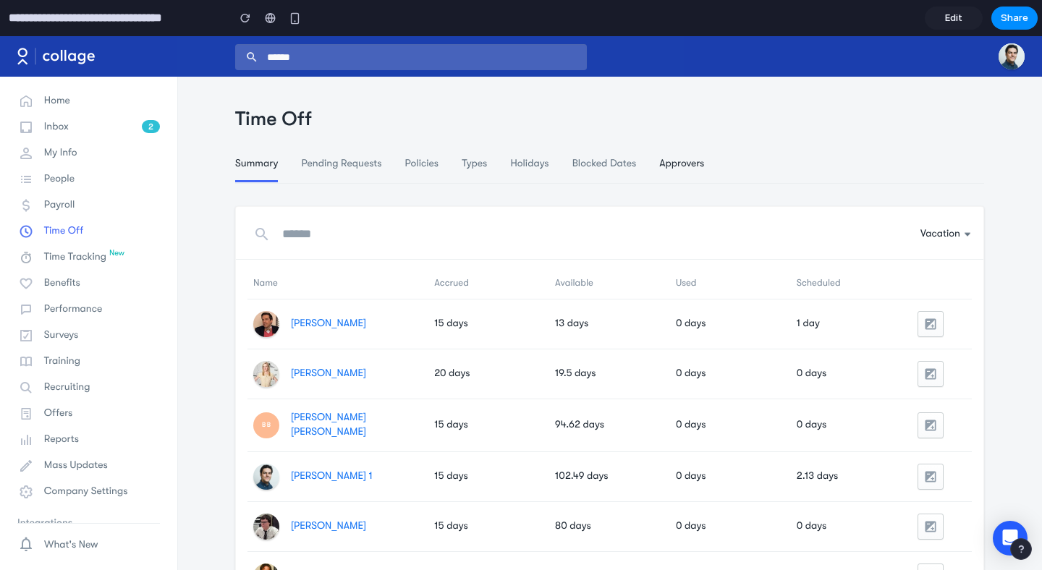
click at [685, 163] on span "Approvers" at bounding box center [682, 164] width 45 height 12
